Goal: Information Seeking & Learning: Learn about a topic

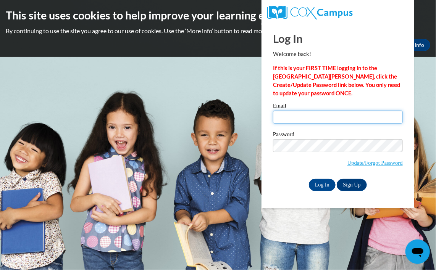
click at [287, 114] on input "Email" at bounding box center [338, 117] width 130 height 13
type input "leishonn@gmail.com"
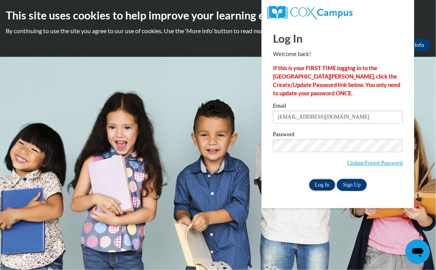
click at [321, 184] on input "Log In" at bounding box center [322, 185] width 27 height 12
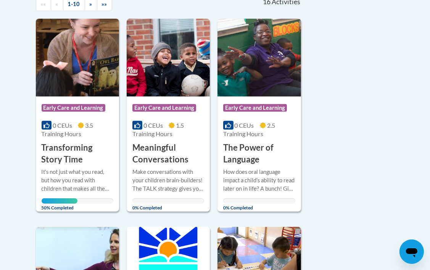
scroll to position [183, 0]
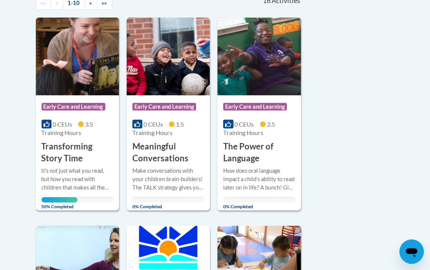
click at [96, 69] on img at bounding box center [77, 57] width 83 height 78
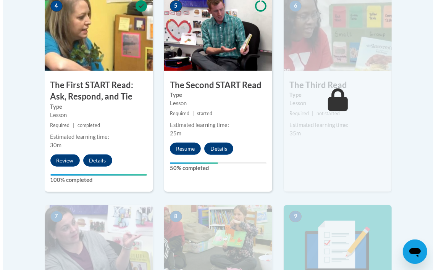
scroll to position [473, 0]
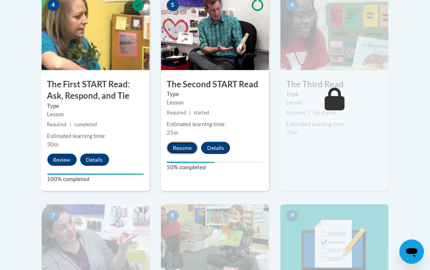
click at [183, 150] on button "Resume" at bounding box center [182, 148] width 31 height 12
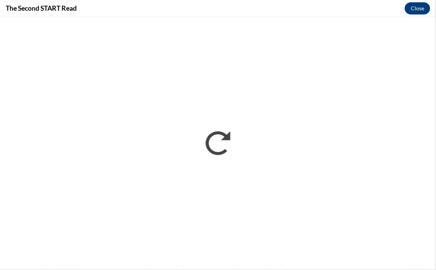
scroll to position [0, 0]
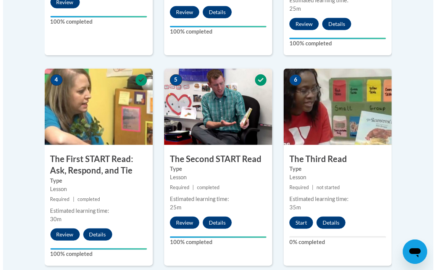
scroll to position [412, 0]
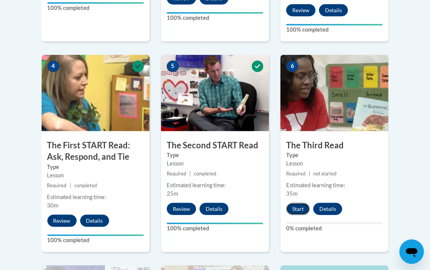
click at [295, 206] on button "Start" at bounding box center [298, 209] width 24 height 12
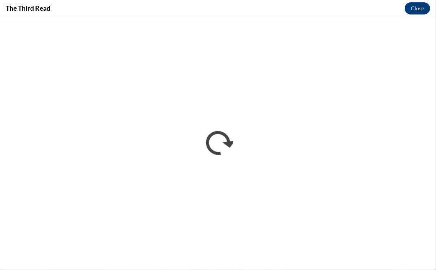
scroll to position [0, 0]
